Goal: Information Seeking & Learning: Learn about a topic

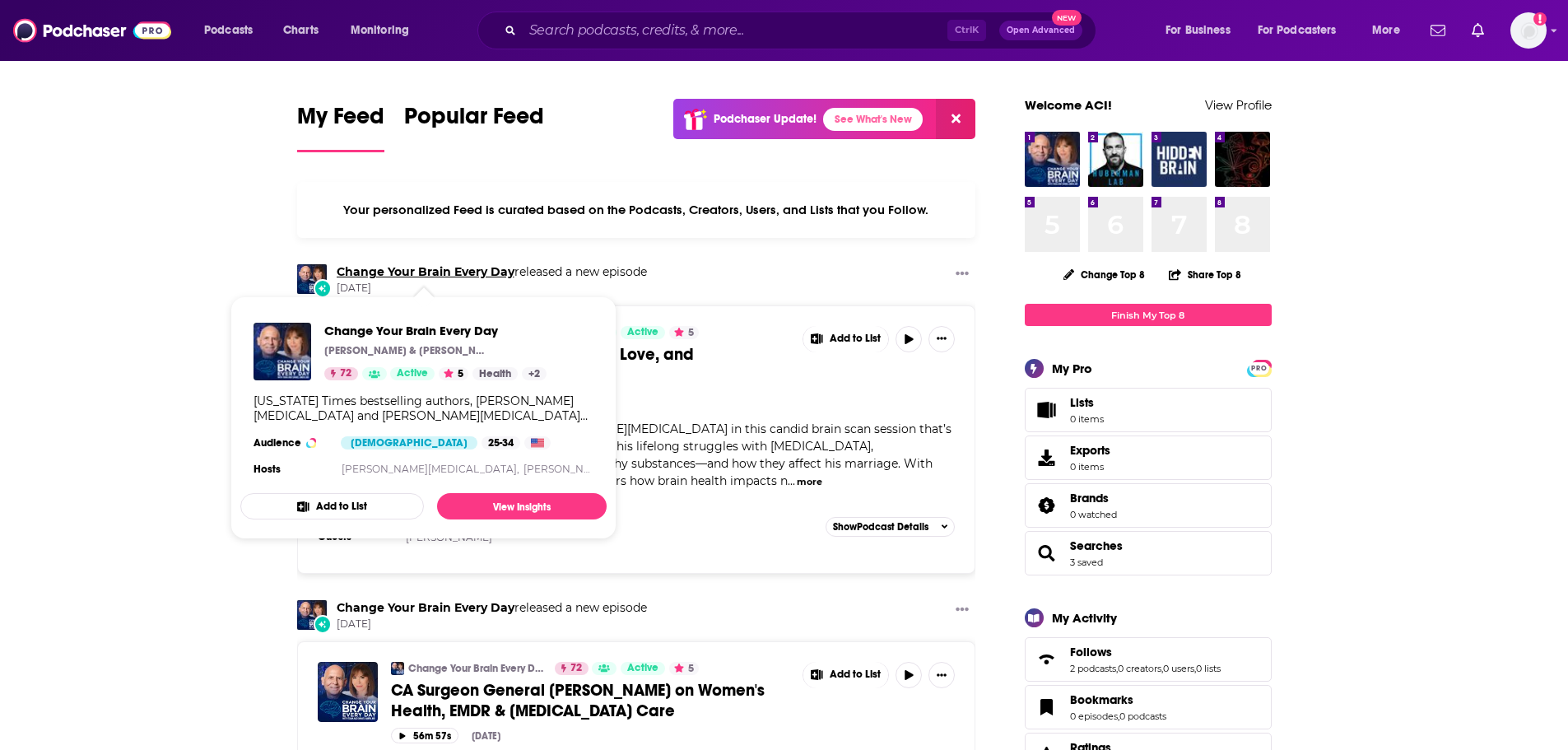
click at [436, 274] on link "Change Your Brain Every Day" at bounding box center [425, 272] width 177 height 15
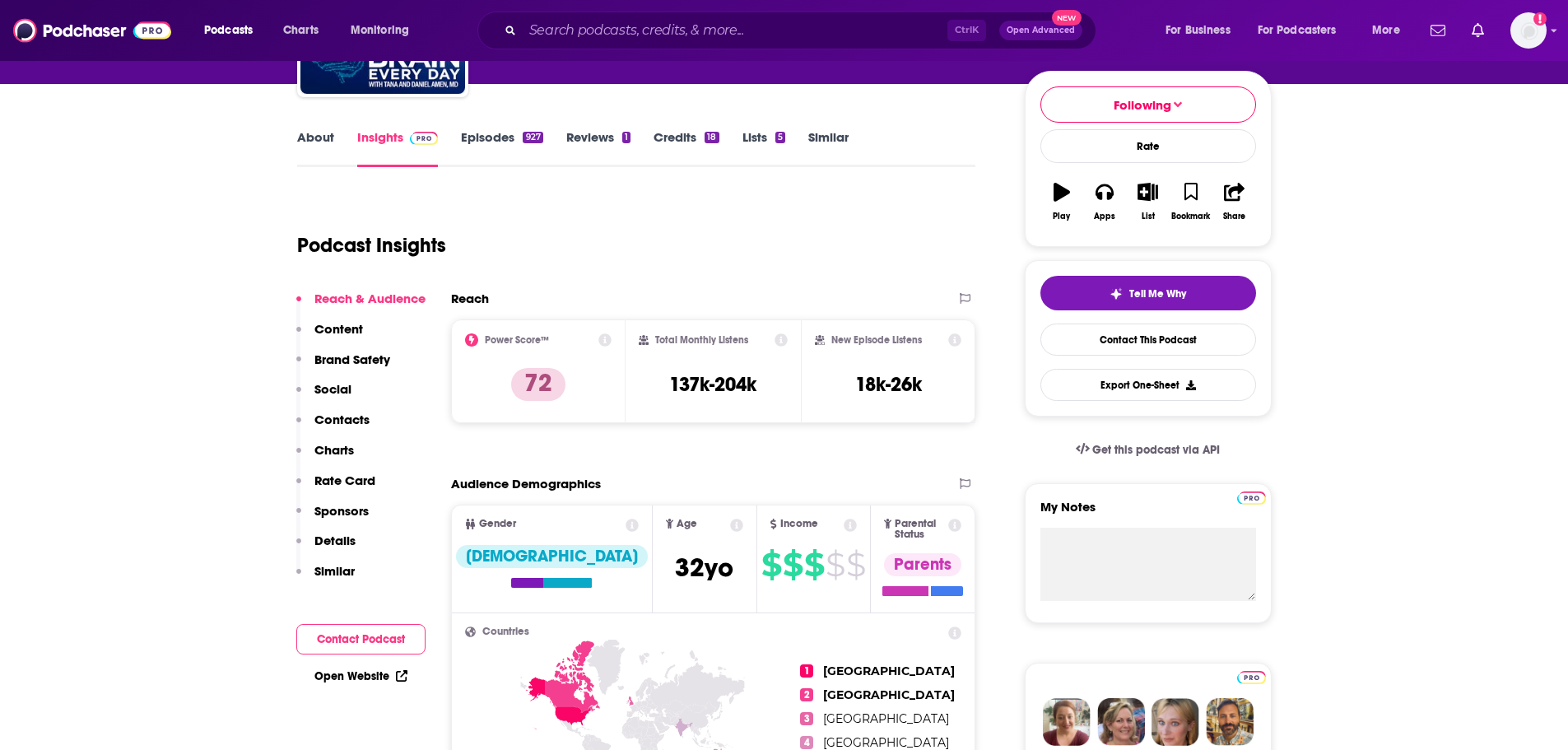
scroll to position [247, 0]
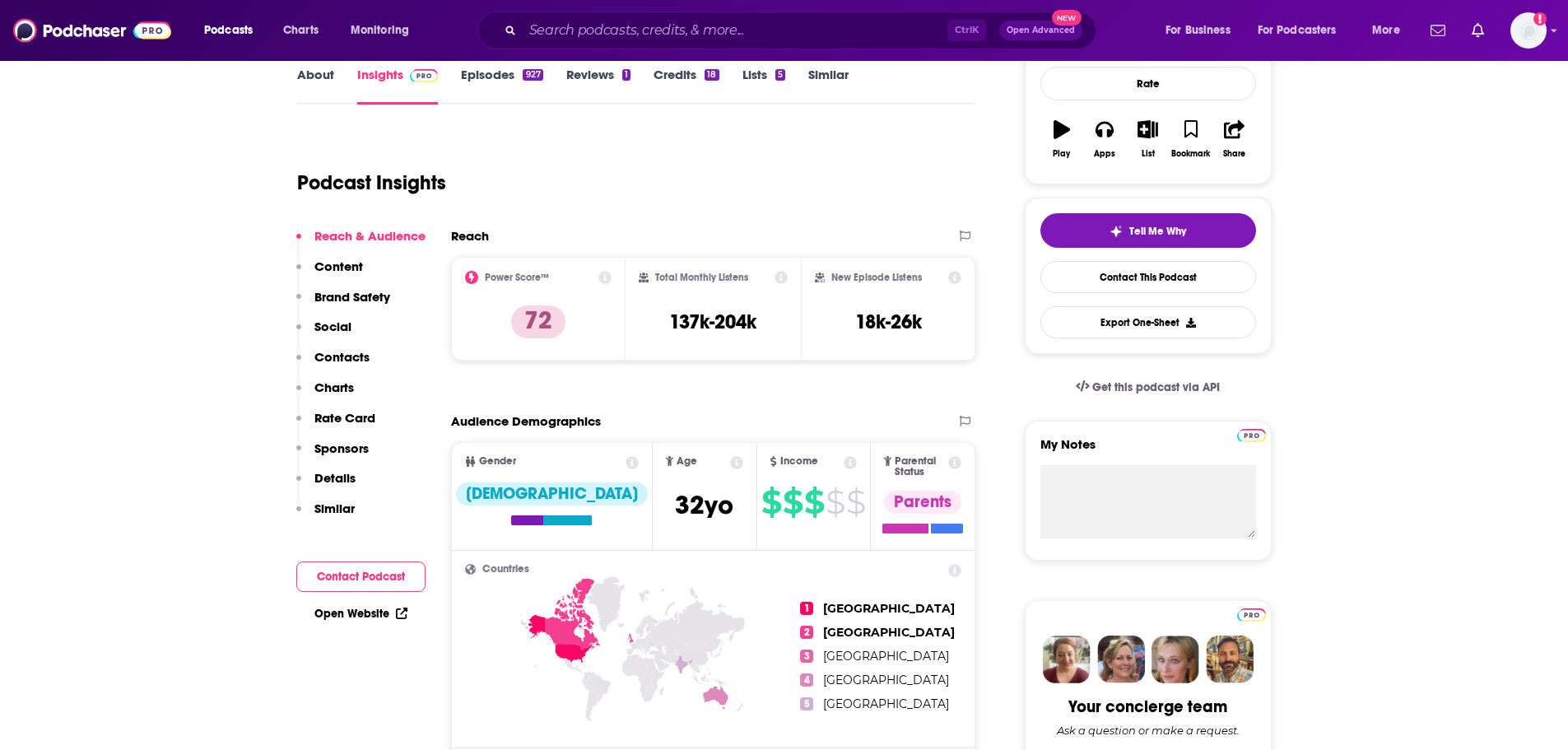
click at [344, 385] on p "Charts" at bounding box center [334, 387] width 39 height 16
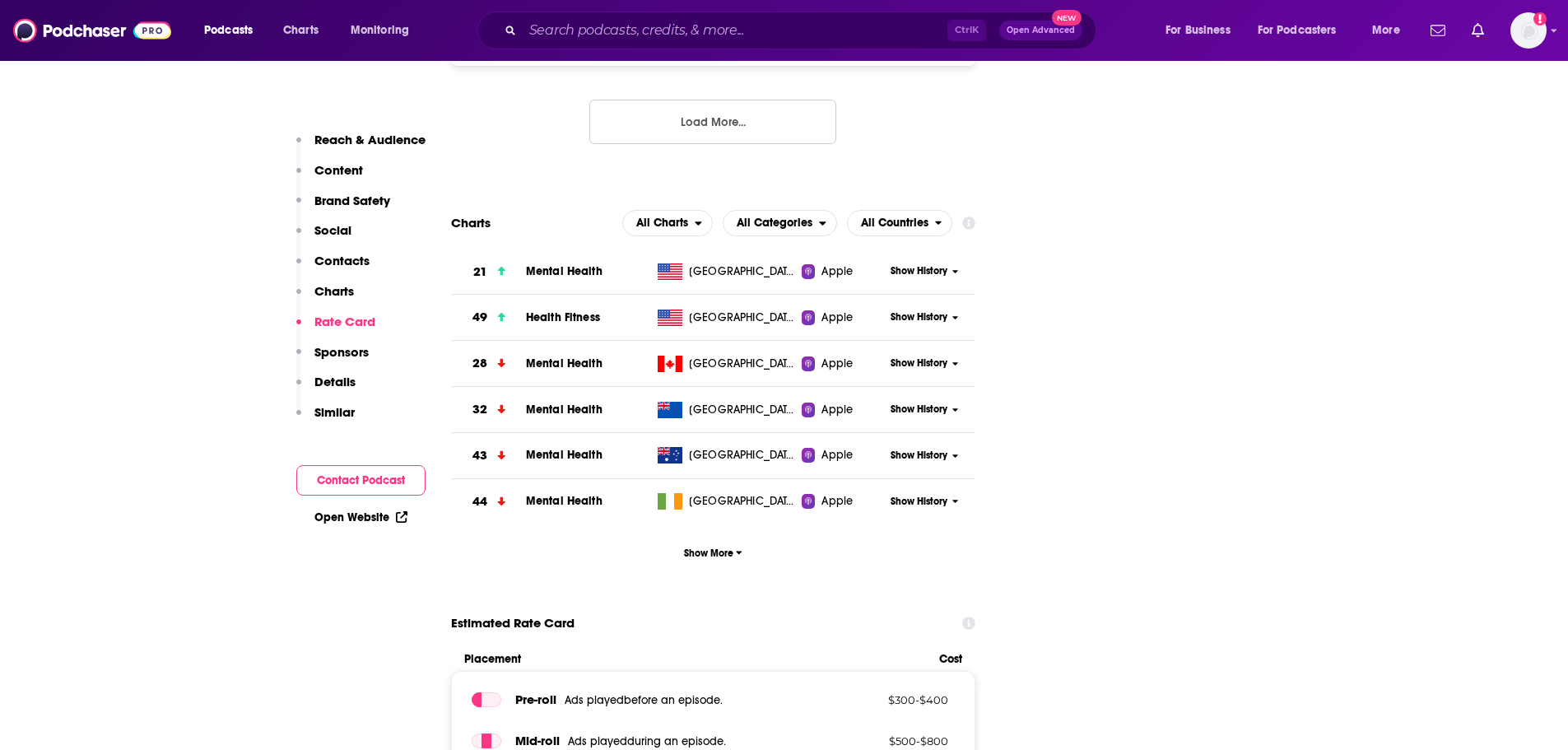
scroll to position [2353, 0]
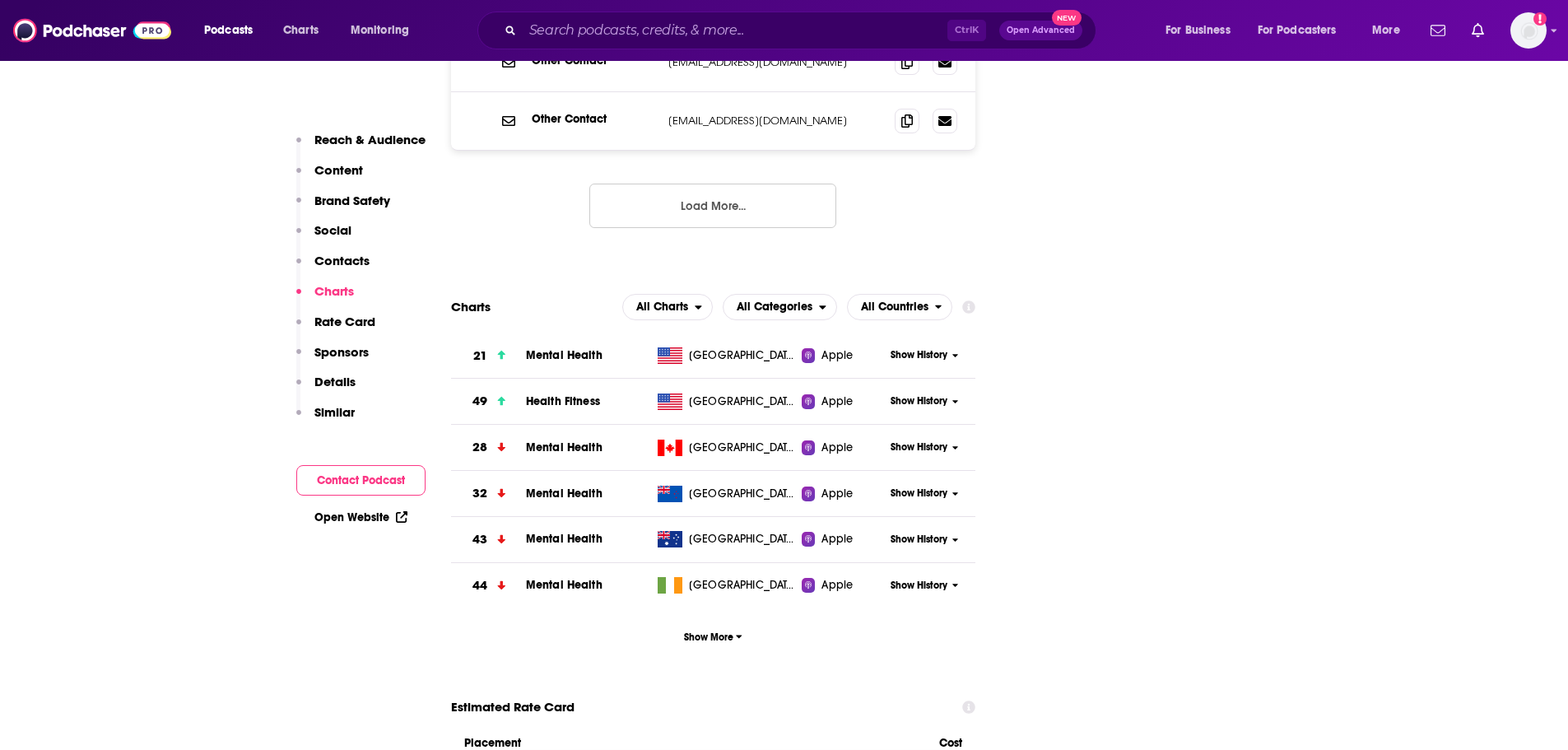
click at [571, 348] on span "Mental Health" at bounding box center [564, 355] width 77 height 14
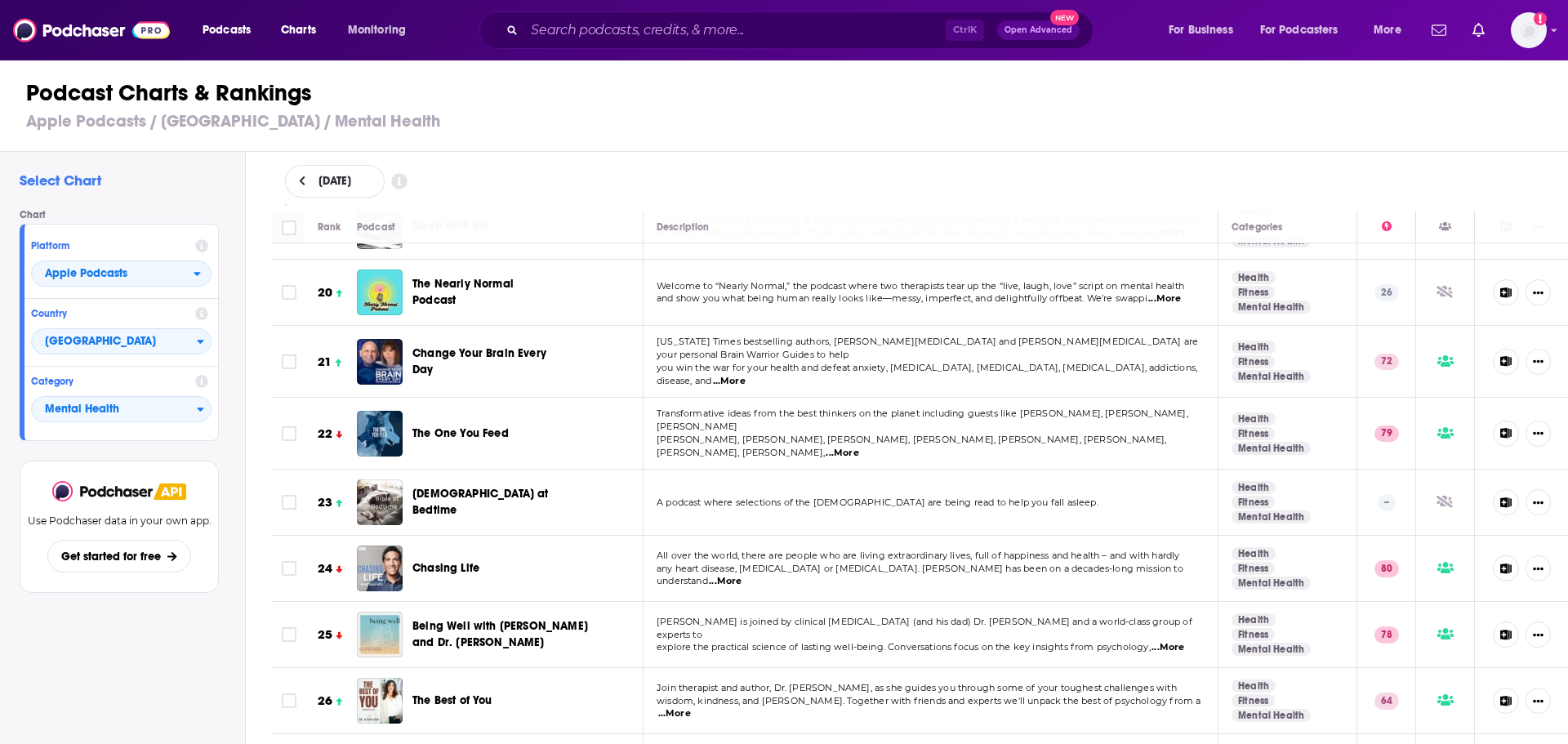
scroll to position [1225, 0]
